Goal: Transaction & Acquisition: Purchase product/service

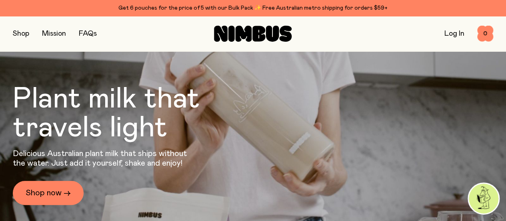
scroll to position [1, 0]
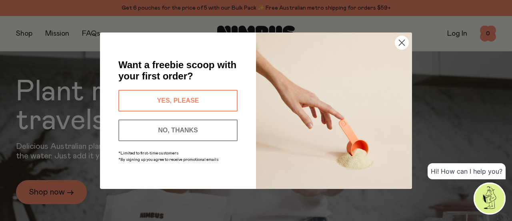
click at [193, 93] on button "YES, PLEASE" at bounding box center [177, 101] width 119 height 22
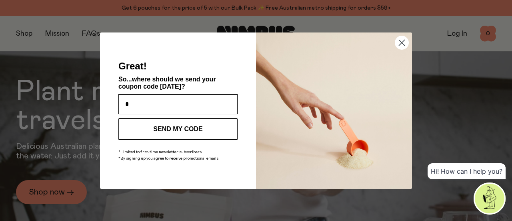
type input "**********"
click at [203, 125] on button "SEND MY CODE" at bounding box center [177, 129] width 119 height 22
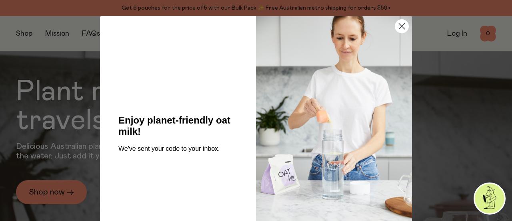
click at [398, 22] on circle "Close dialog" at bounding box center [401, 26] width 13 height 13
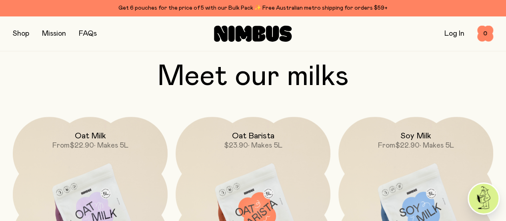
scroll to position [554, 0]
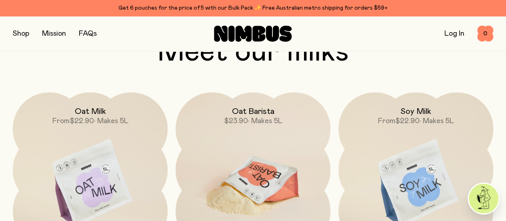
click at [243, 128] on img at bounding box center [253, 183] width 155 height 182
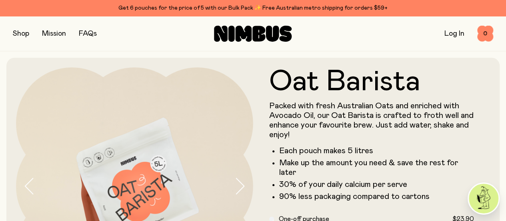
click at [28, 32] on button "button" at bounding box center [21, 33] width 16 height 11
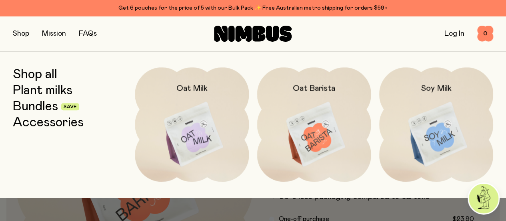
click at [12, 106] on div "Shop all Plant milks Bundles Save Accessories Oat Milk Oat Barista Soy Milk" at bounding box center [253, 124] width 506 height 146
click at [27, 107] on link "Bundles" at bounding box center [35, 106] width 45 height 14
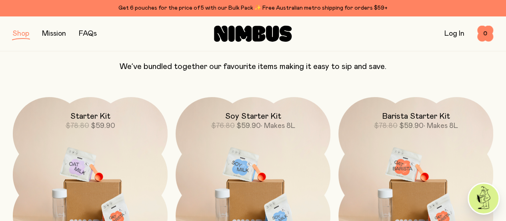
scroll to position [73, 0]
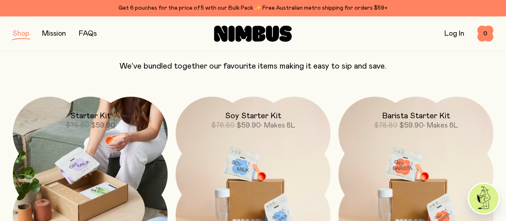
click at [123, 149] on img at bounding box center [90, 173] width 155 height 155
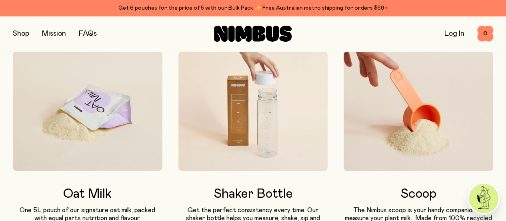
scroll to position [475, 0]
